Goal: Transaction & Acquisition: Purchase product/service

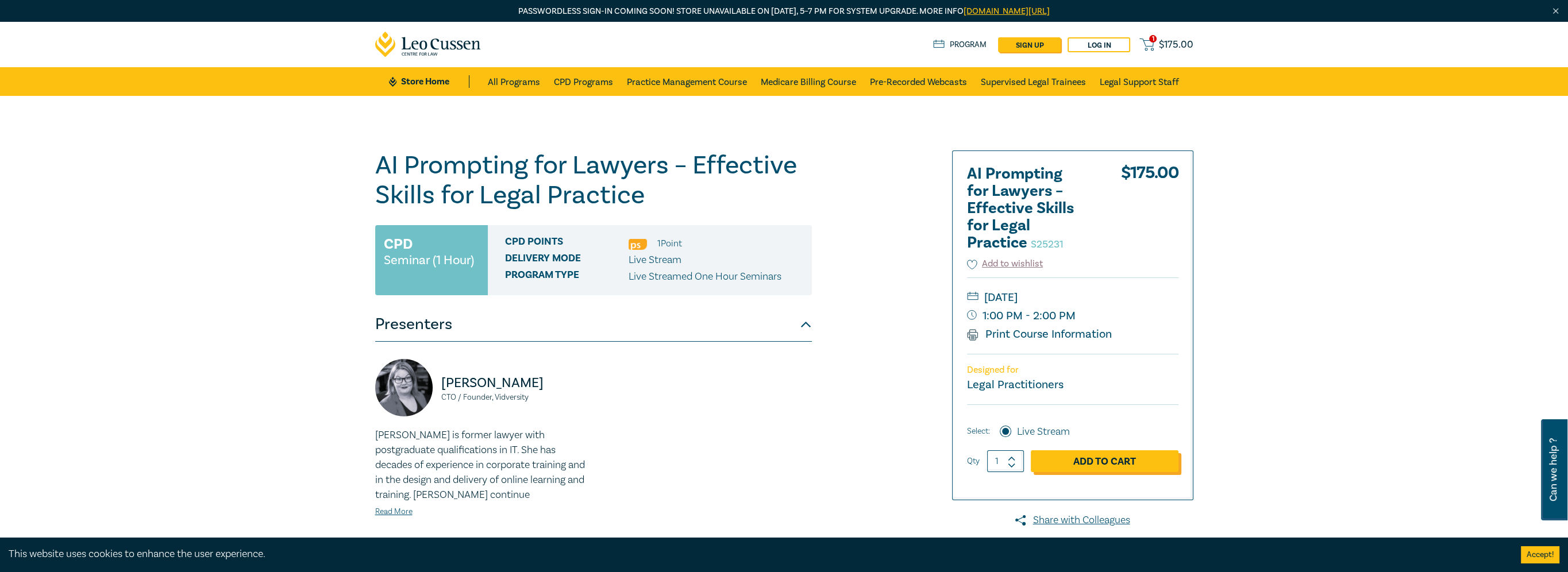
click at [1120, 463] on link "Add to Cart" at bounding box center [1104, 460] width 148 height 21
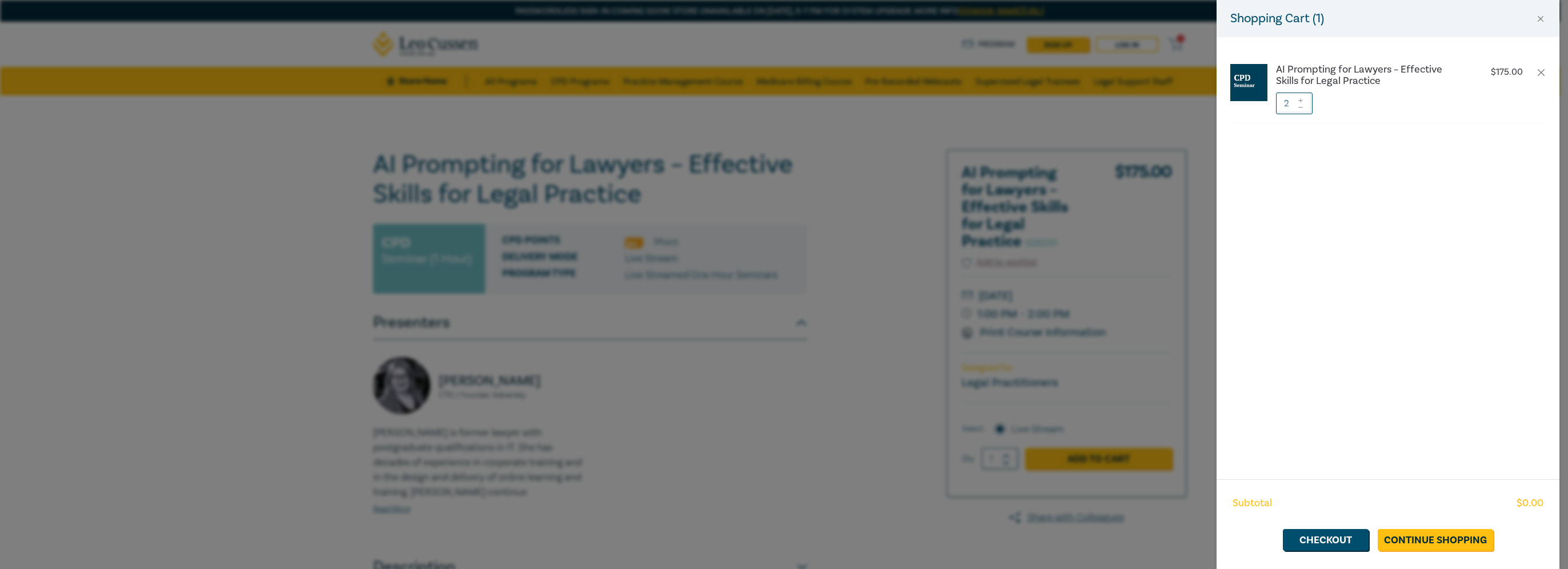
click at [1304, 110] on div at bounding box center [1300, 103] width 8 height 21
click at [1302, 106] on icon at bounding box center [1300, 107] width 8 height 5
click at [1324, 544] on link "Checkout" at bounding box center [1325, 539] width 85 height 21
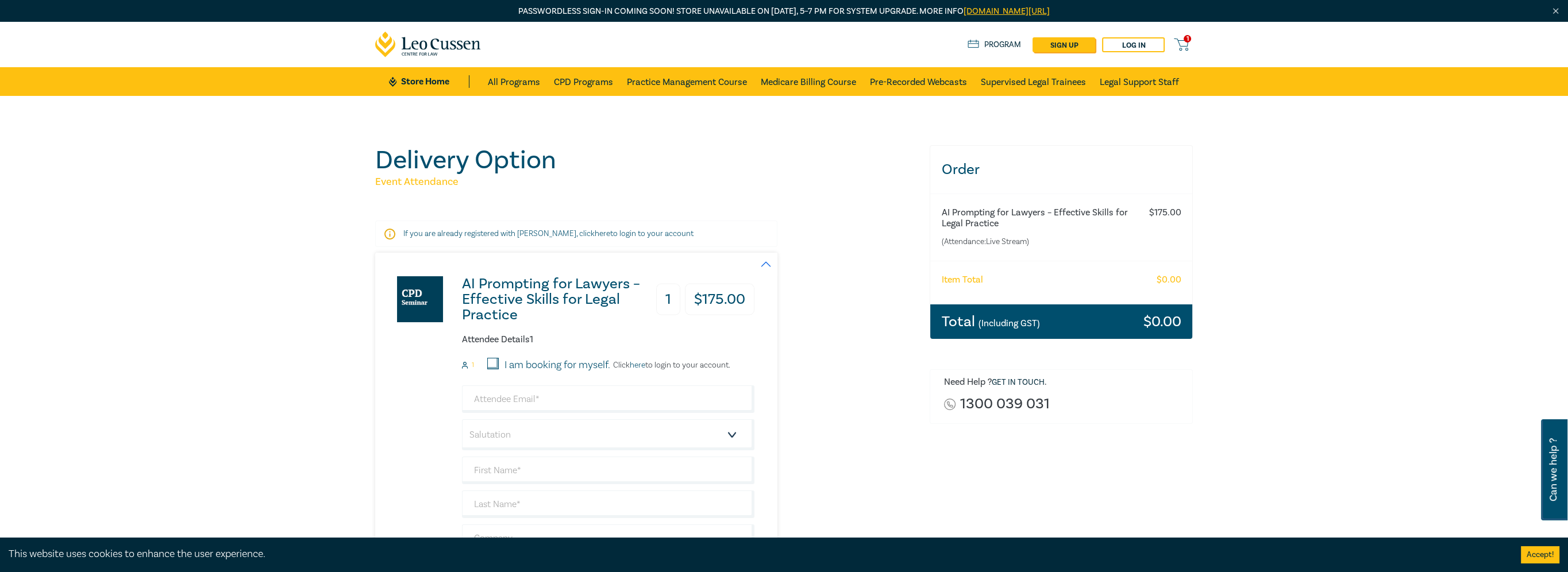
scroll to position [287, 0]
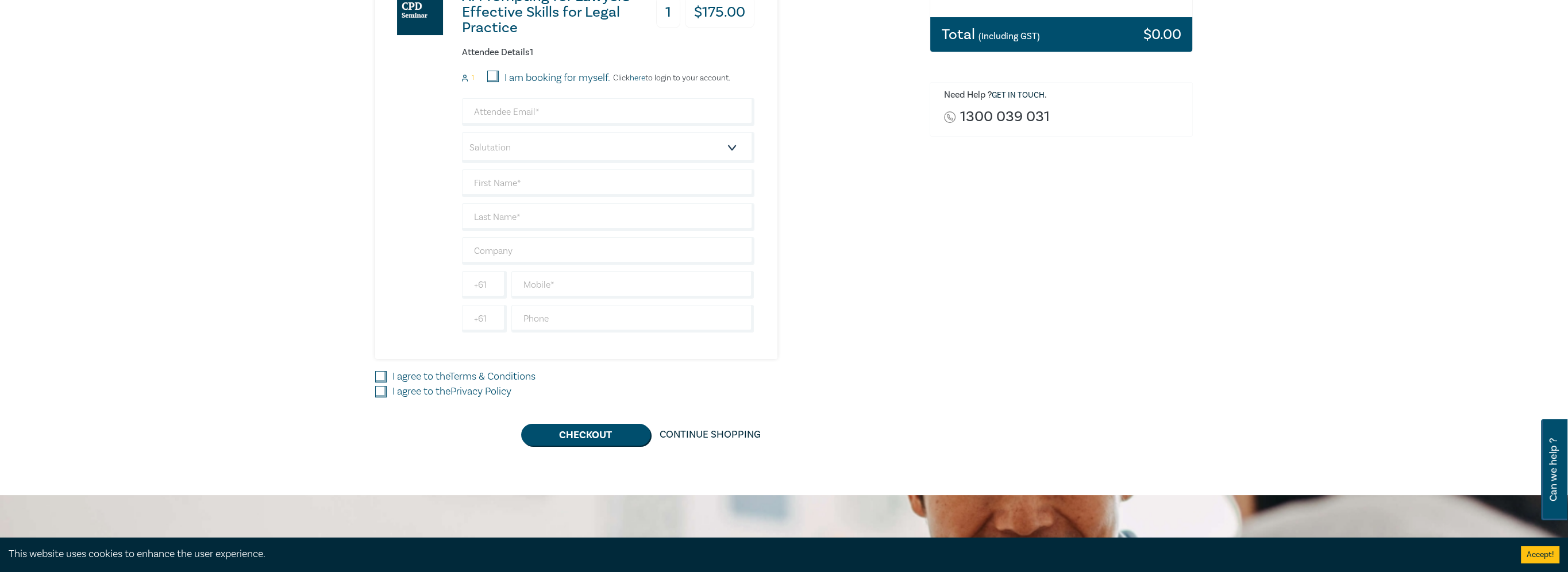
click at [498, 78] on input "I am booking for myself." at bounding box center [493, 76] width 11 height 11
checkbox input "true"
click at [487, 109] on input "email" at bounding box center [608, 112] width 293 height 28
type input "[EMAIL_ADDRESS][DOMAIN_NAME]"
type input "[PERSON_NAME]"
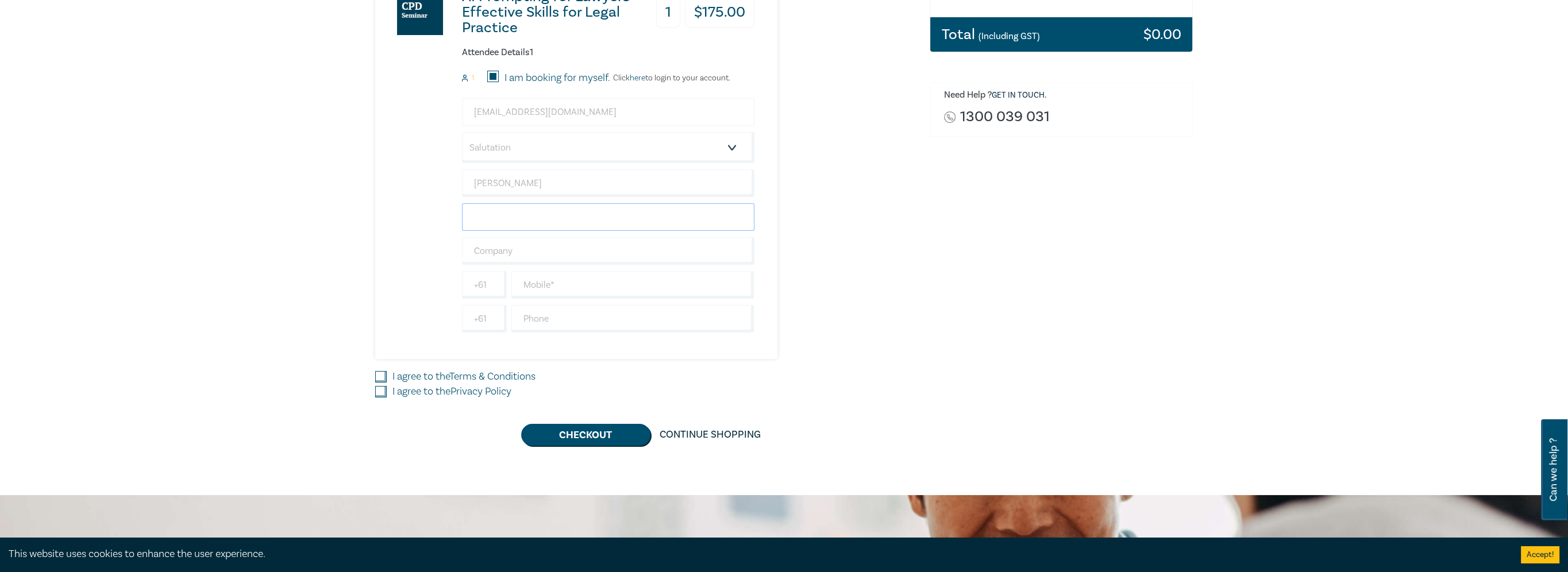
type input "[PERSON_NAME]"
click at [554, 282] on input "text" at bounding box center [633, 284] width 243 height 28
type input "0406866731"
click at [384, 375] on input "I agree to the Terms & Conditions" at bounding box center [381, 377] width 11 height 11
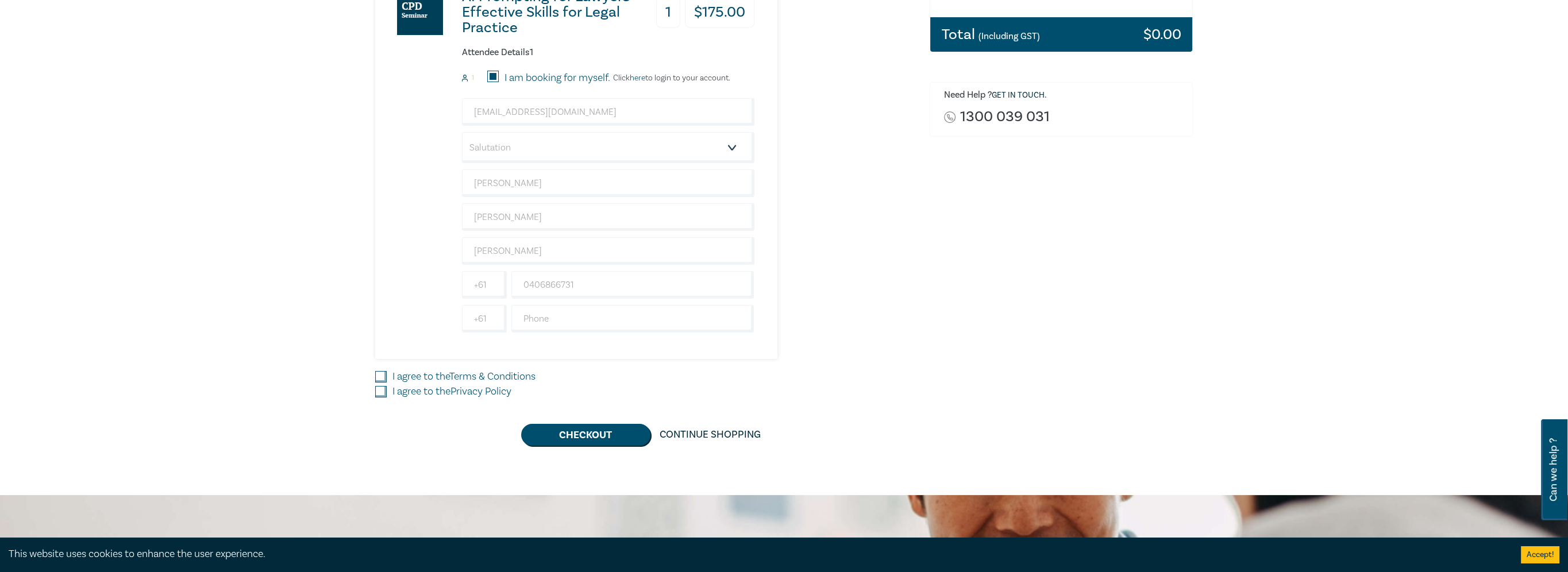
checkbox input "true"
click at [380, 391] on input "I agree to the Privacy Policy" at bounding box center [381, 392] width 11 height 11
checkbox input "true"
click at [556, 429] on button "Checkout" at bounding box center [585, 434] width 130 height 21
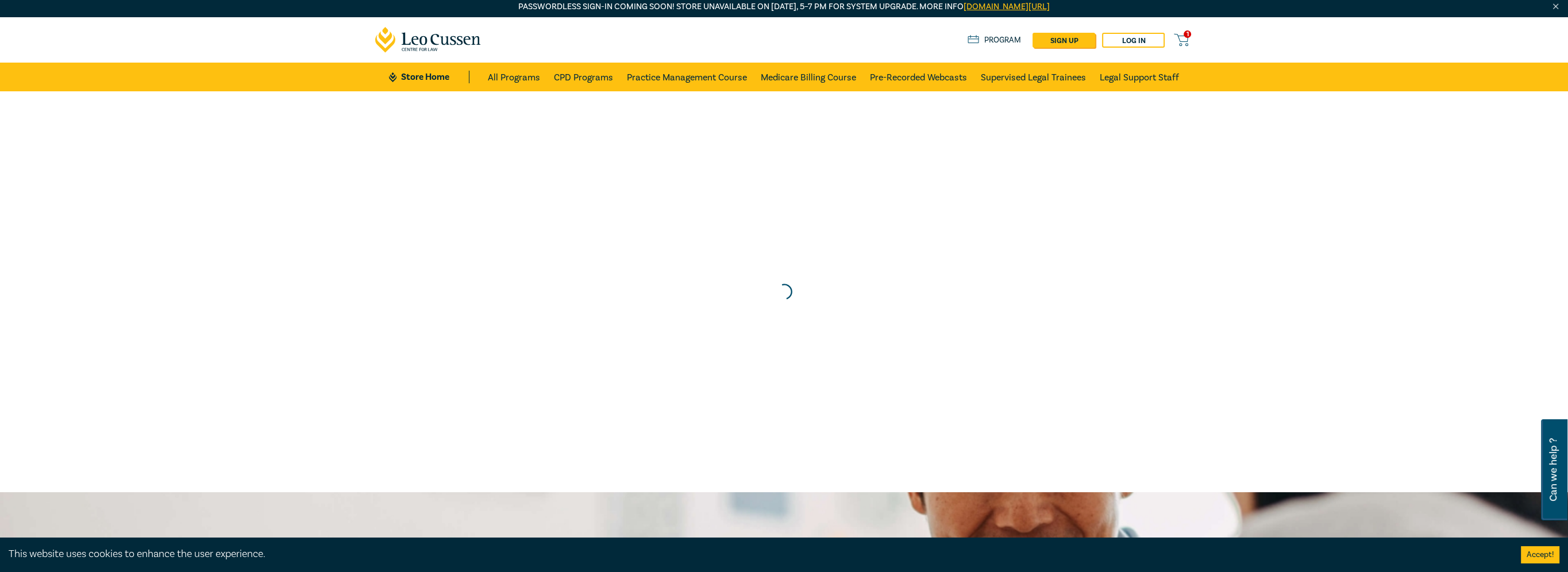
scroll to position [0, 0]
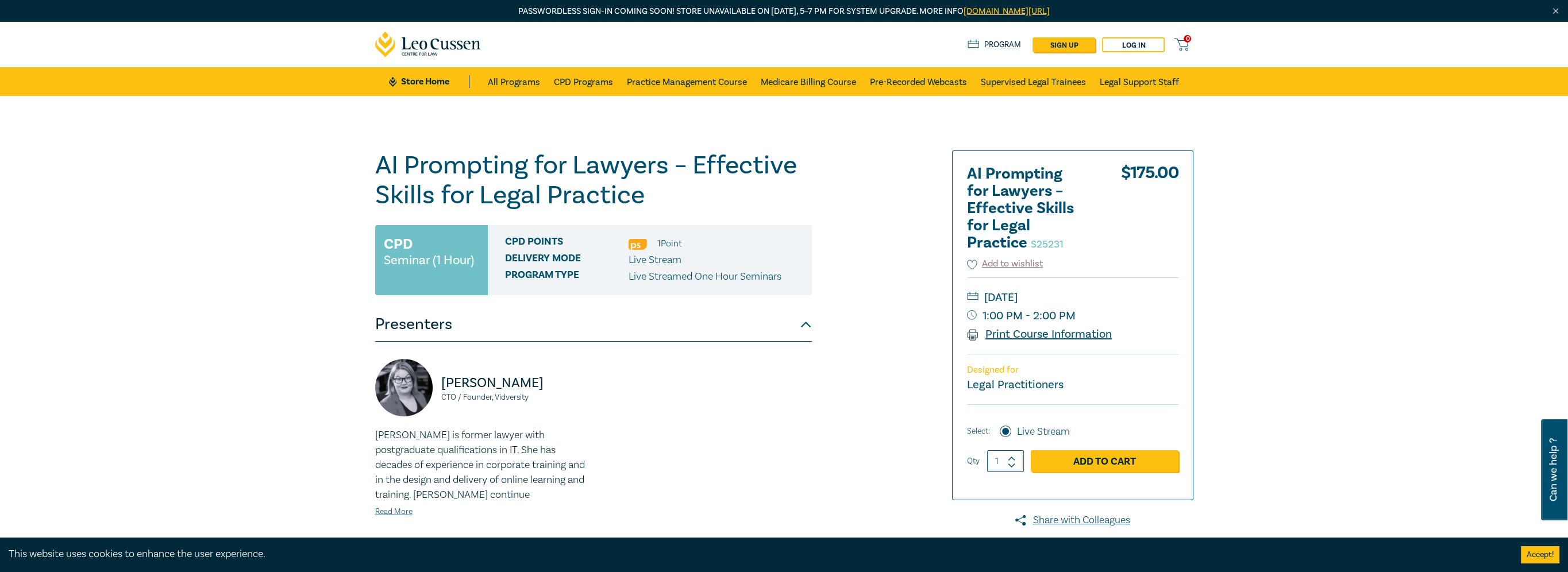
click at [1004, 334] on link "Print Course Information" at bounding box center [1039, 334] width 146 height 15
